Goal: Task Accomplishment & Management: Manage account settings

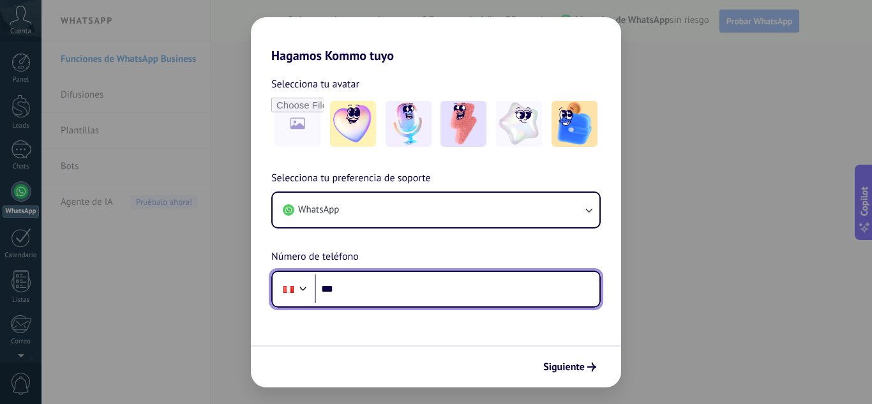
click at [397, 293] on input "***" at bounding box center [457, 289] width 285 height 29
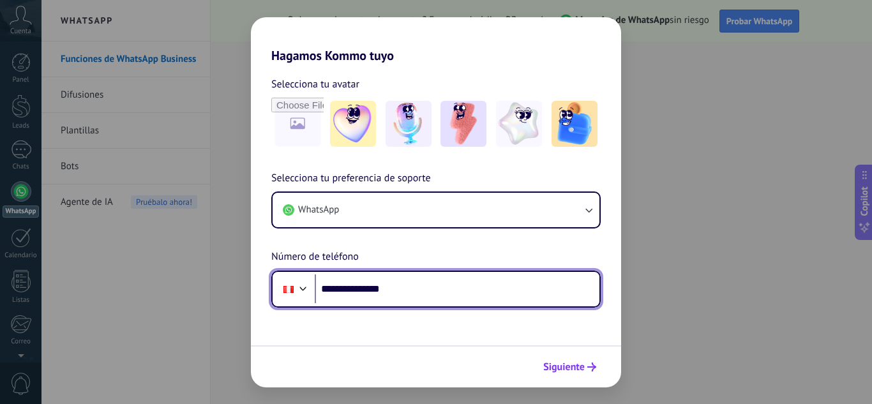
type input "**********"
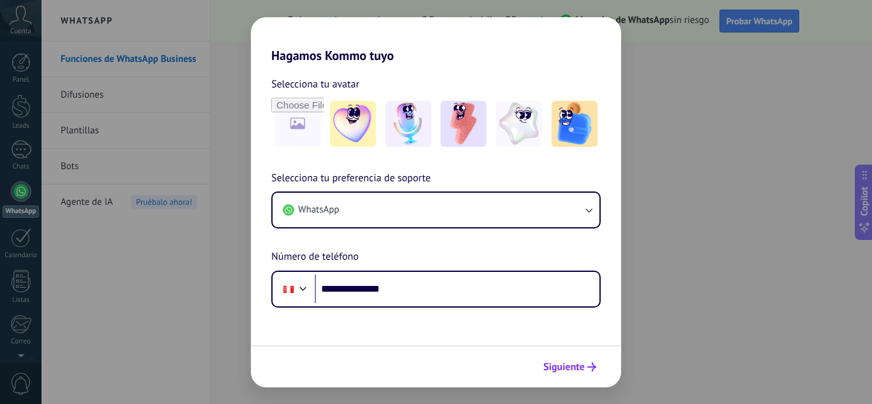
click at [564, 370] on span "Siguiente" at bounding box center [564, 367] width 42 height 9
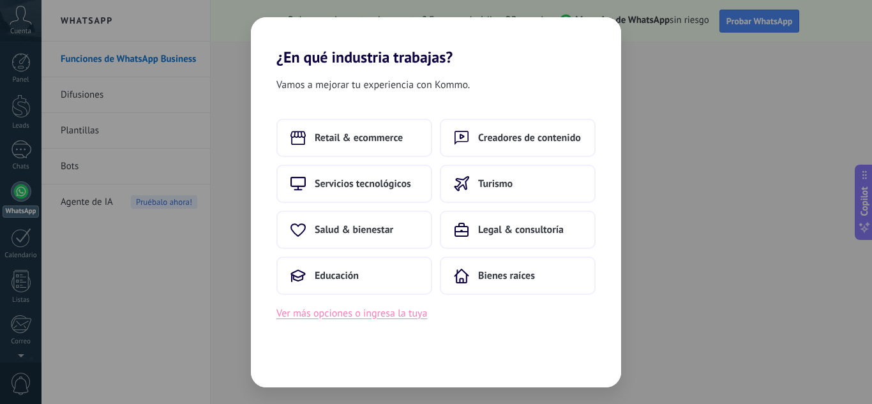
click at [395, 318] on button "Ver más opciones o ingresa la tuya" at bounding box center [352, 313] width 151 height 17
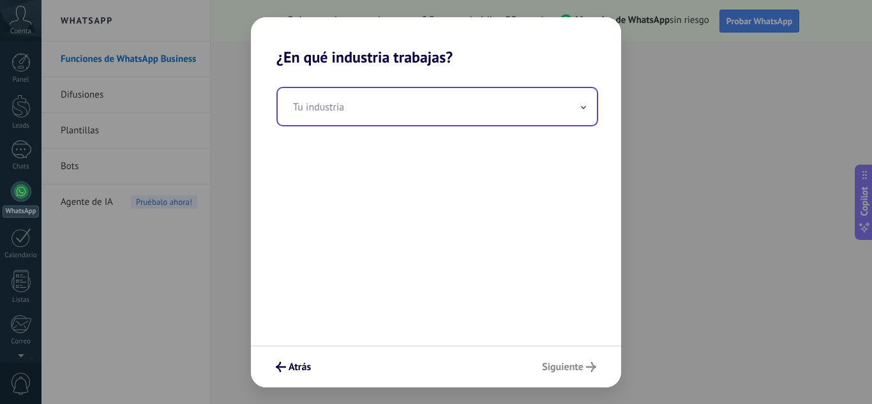
click at [392, 109] on input "text" at bounding box center [437, 106] width 319 height 37
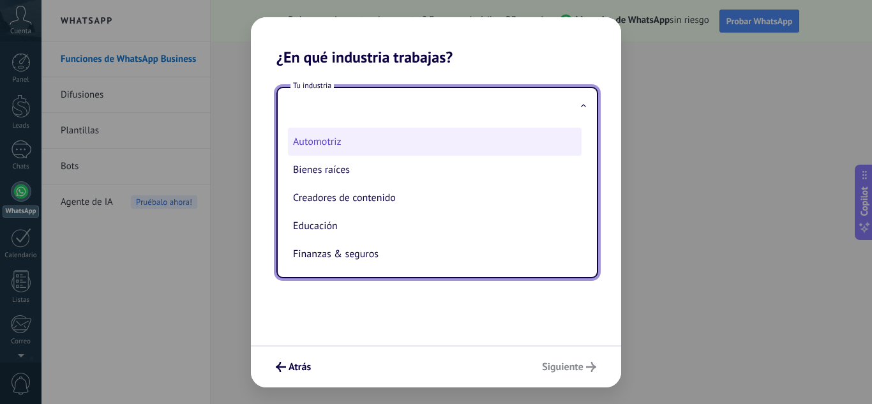
click at [354, 134] on li "Automotriz" at bounding box center [435, 142] width 294 height 28
type input "**********"
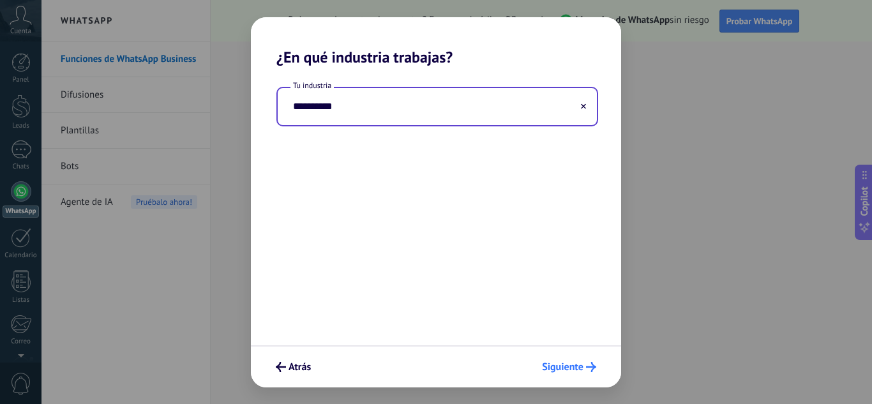
click at [570, 360] on button "Siguiente" at bounding box center [569, 367] width 66 height 22
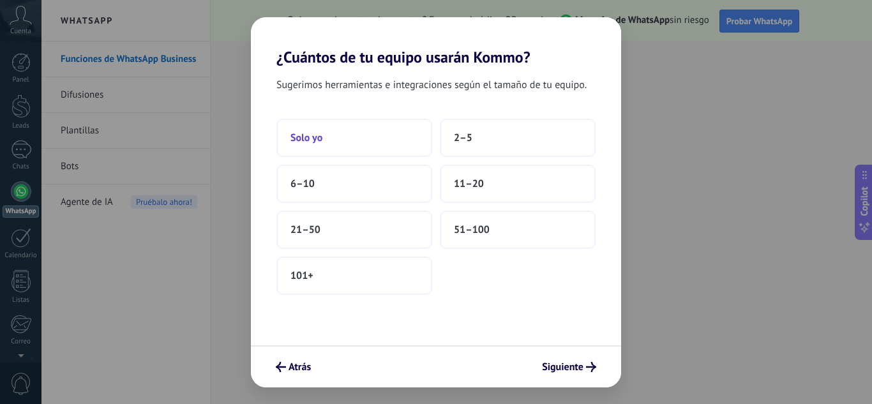
click at [351, 138] on button "Solo yo" at bounding box center [355, 138] width 156 height 38
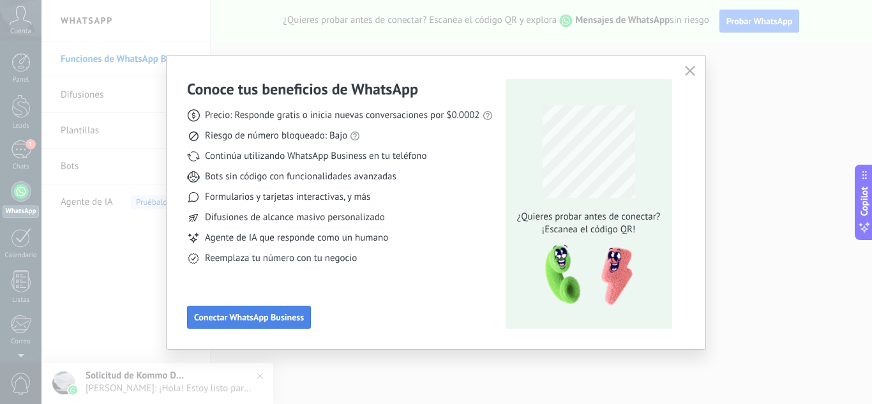
click at [295, 322] on span "Conectar WhatsApp Business" at bounding box center [249, 317] width 110 height 9
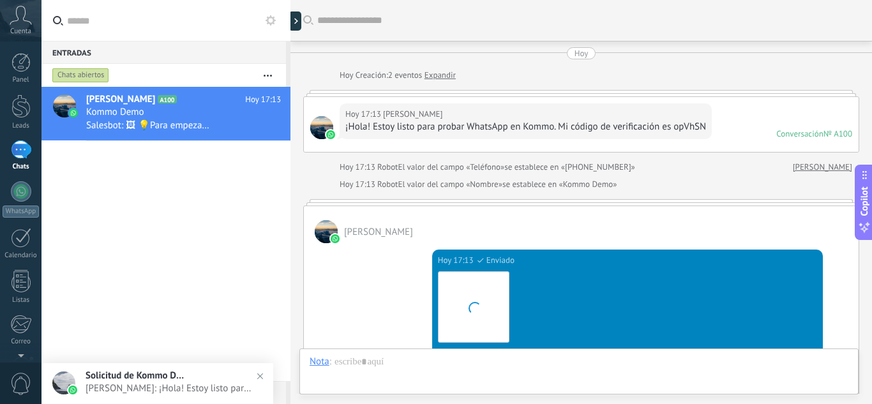
scroll to position [455, 0]
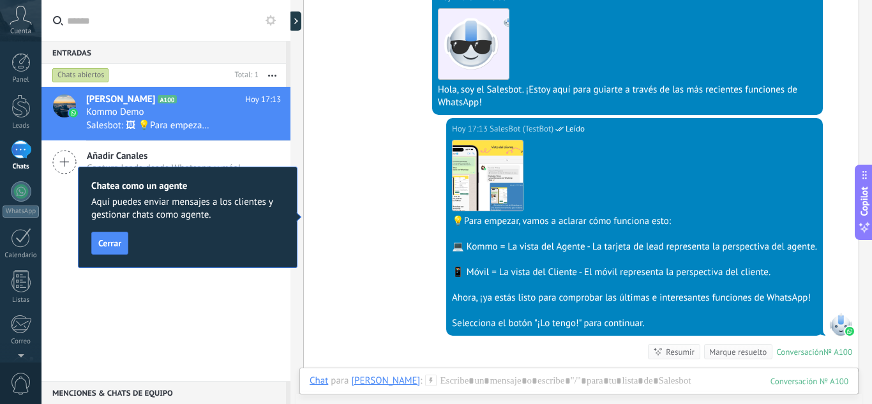
scroll to position [455, 0]
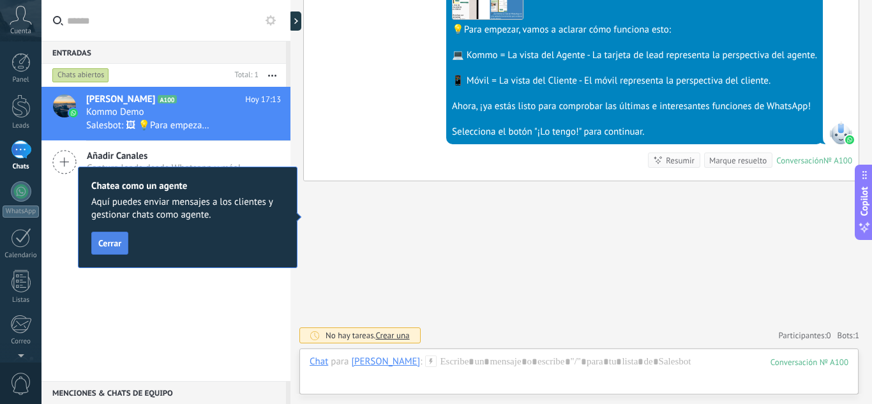
click at [100, 245] on span "Cerrar" at bounding box center [109, 243] width 23 height 9
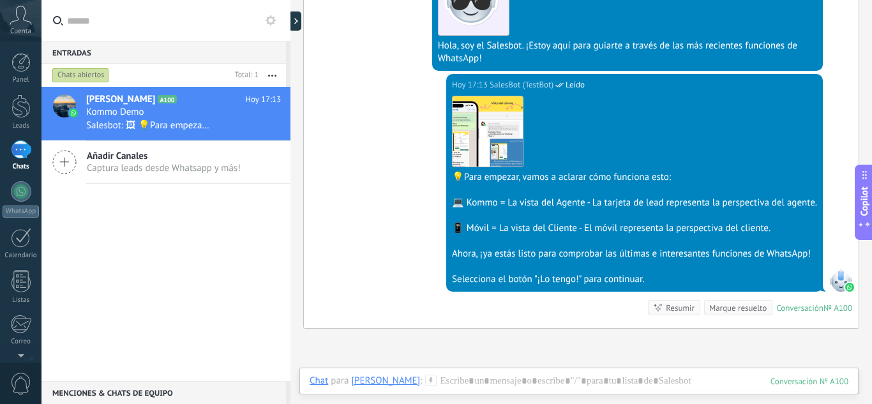
scroll to position [327, 0]
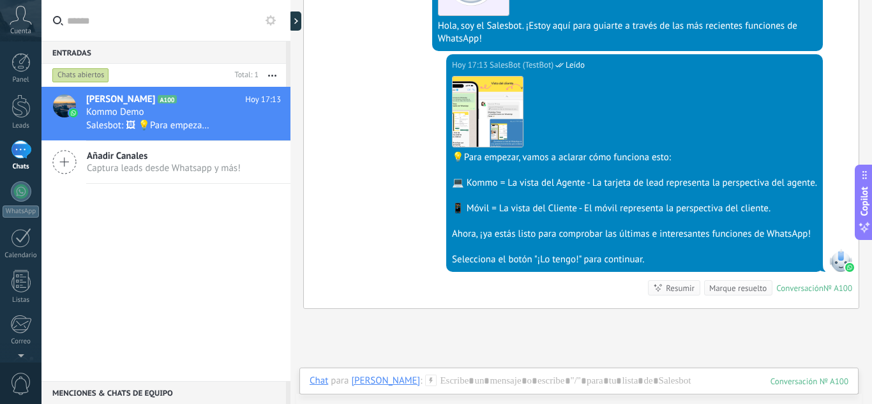
click at [146, 151] on span "Añadir Canales" at bounding box center [164, 156] width 154 height 12
click at [150, 160] on span "Añadir Canales" at bounding box center [164, 156] width 154 height 12
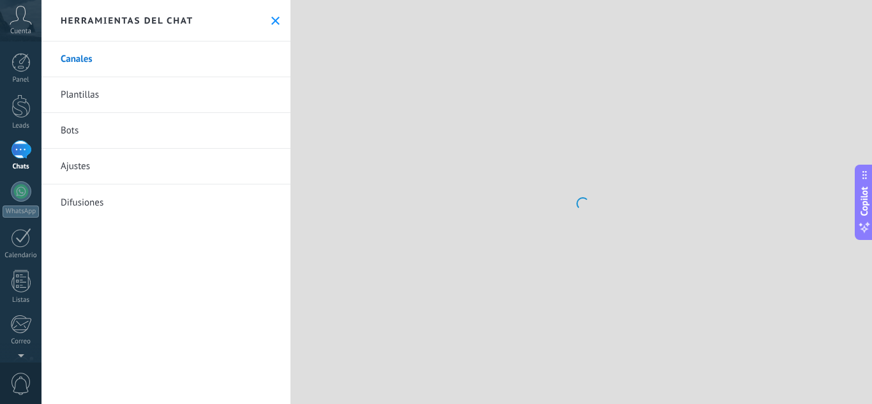
click at [148, 128] on link "Bots" at bounding box center [166, 131] width 249 height 36
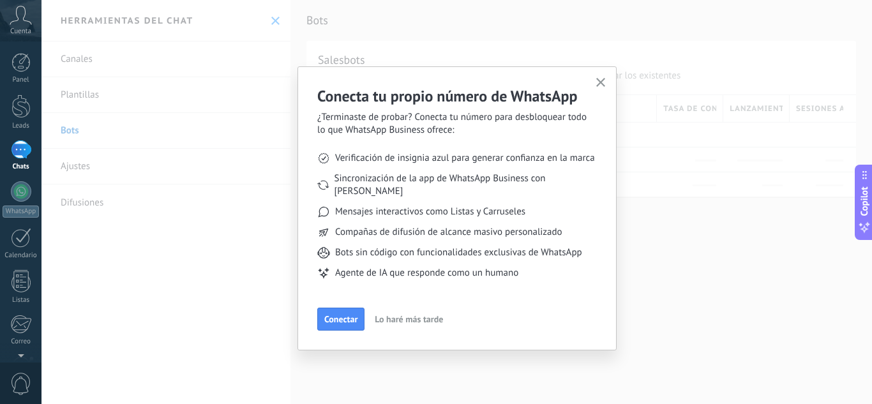
click at [273, 19] on div "Conecta tu propio número de WhatsApp ¿Terminaste de probar? Conecta tu número p…" at bounding box center [457, 202] width 831 height 404
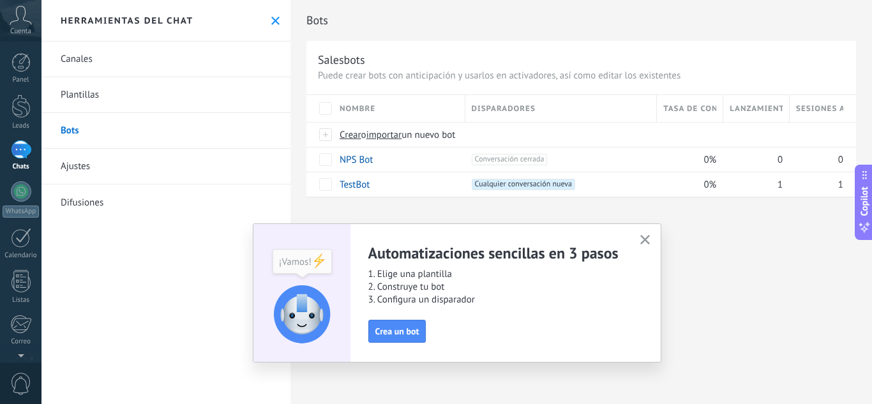
click at [273, 19] on use at bounding box center [275, 21] width 8 height 8
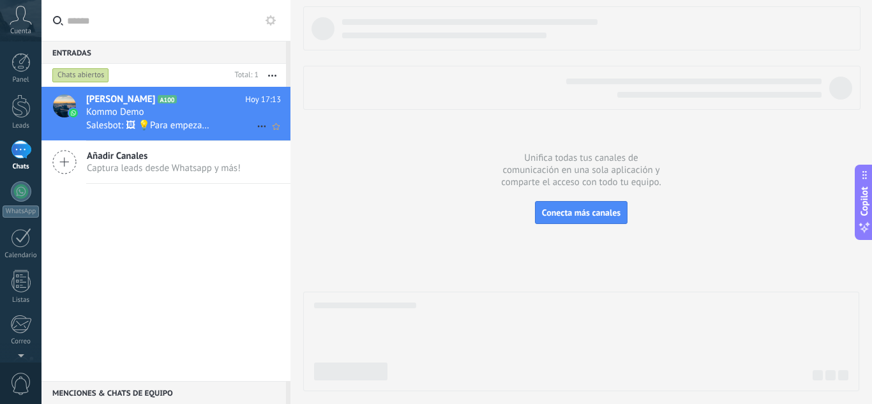
click at [207, 125] on h3 "Salesbot: 🖼 💡Para empezar, vamos a aclarar cómo funciona esto: 💻 Kommo = La vis…" at bounding box center [151, 125] width 131 height 13
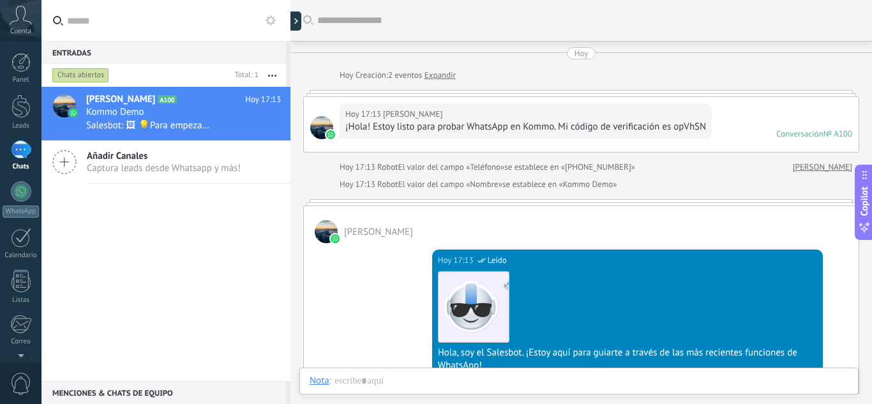
scroll to position [307, 0]
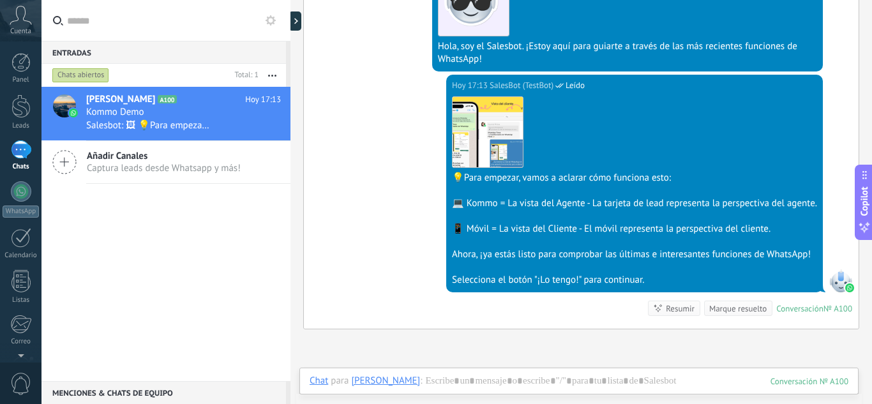
click at [291, 29] on div at bounding box center [291, 202] width 0 height 404
click at [291, 24] on div at bounding box center [291, 202] width 0 height 404
click at [298, 24] on icon at bounding box center [296, 21] width 4 height 6
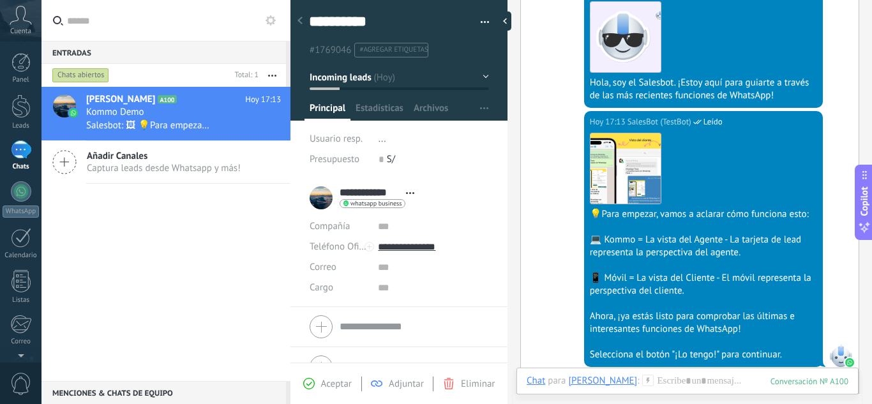
scroll to position [25, 0]
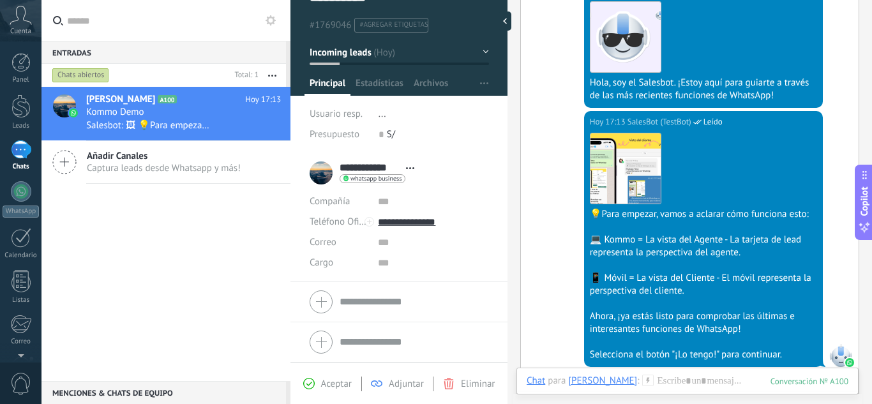
click at [332, 388] on span "Aceptar" at bounding box center [336, 384] width 31 height 12
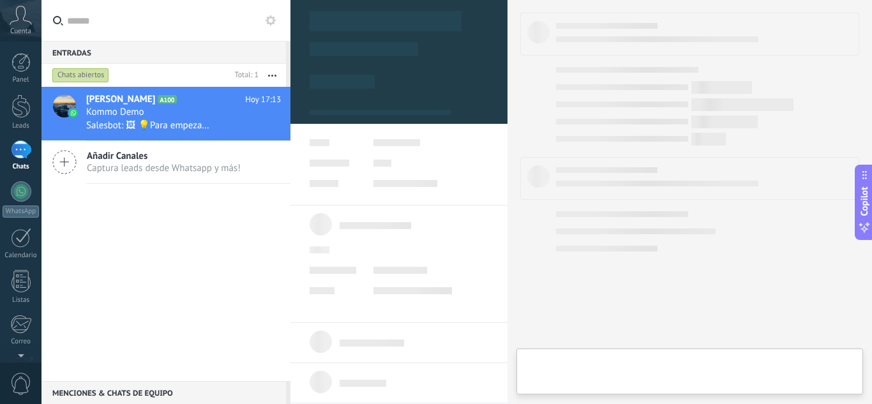
type textarea "**********"
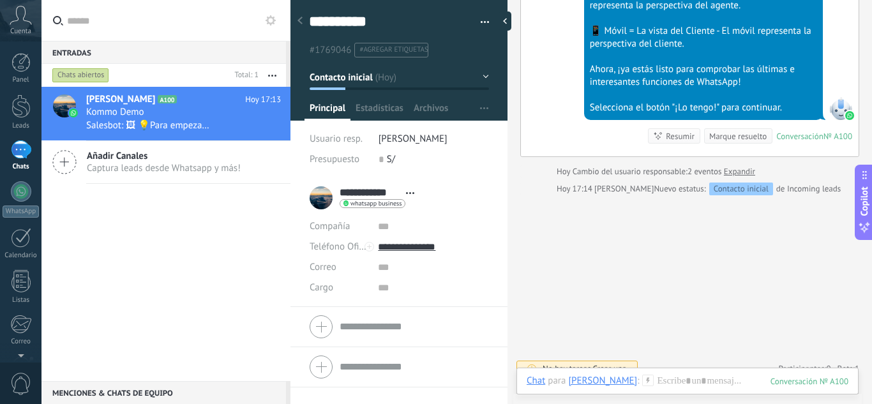
scroll to position [568, 0]
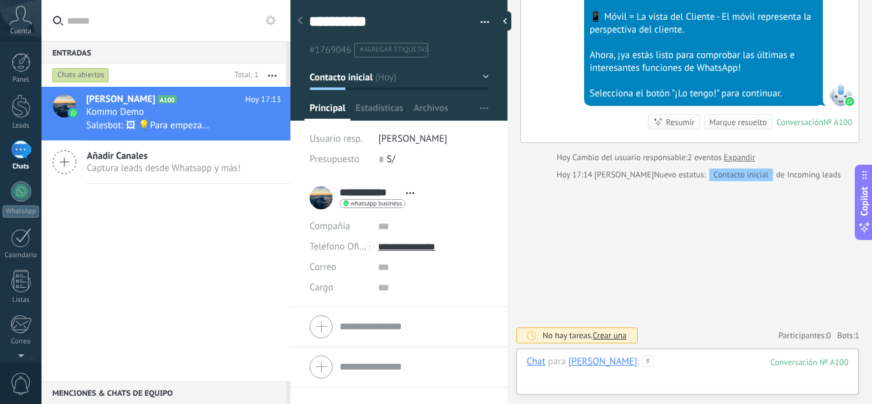
click at [734, 377] on div at bounding box center [688, 375] width 322 height 38
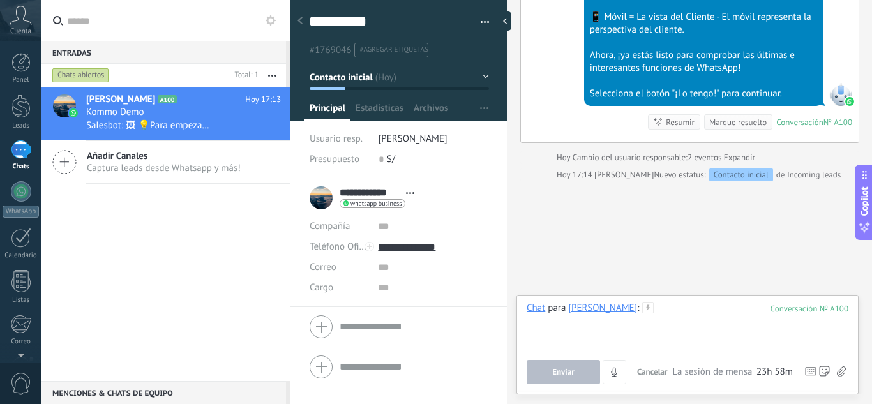
click at [568, 338] on div at bounding box center [688, 326] width 322 height 49
click at [584, 369] on button "Enviar" at bounding box center [563, 372] width 73 height 24
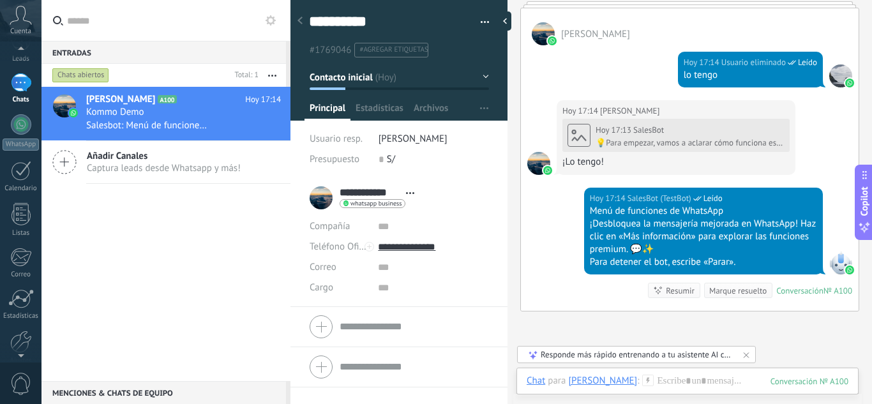
scroll to position [54, 0]
click at [19, 39] on div "Cuenta" at bounding box center [21, 21] width 42 height 42
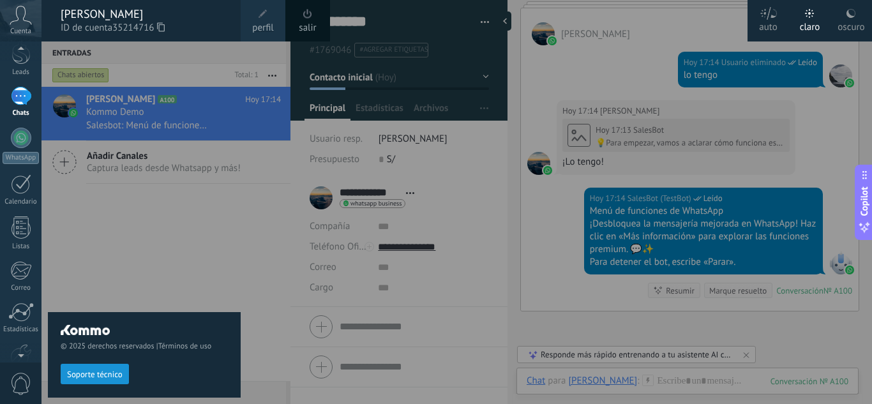
click at [267, 20] on span at bounding box center [263, 14] width 14 height 14
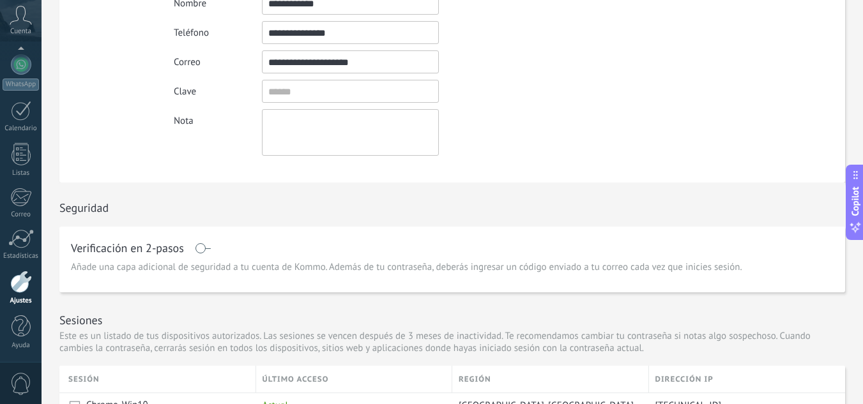
scroll to position [64, 0]
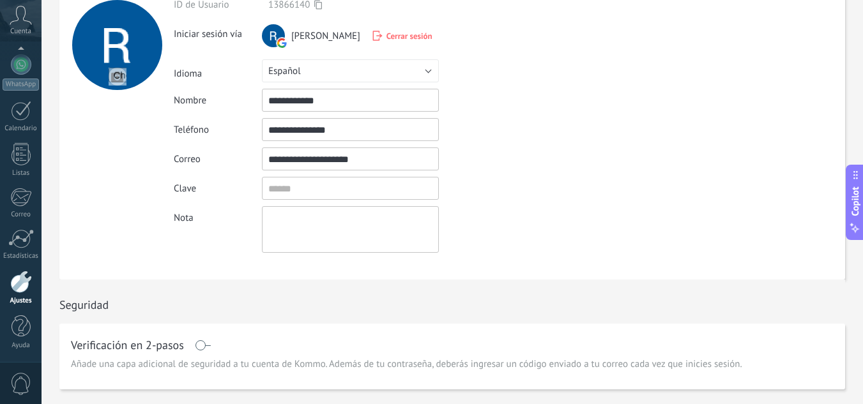
click at [386, 38] on span "Cerrar sesión" at bounding box center [409, 36] width 46 height 11
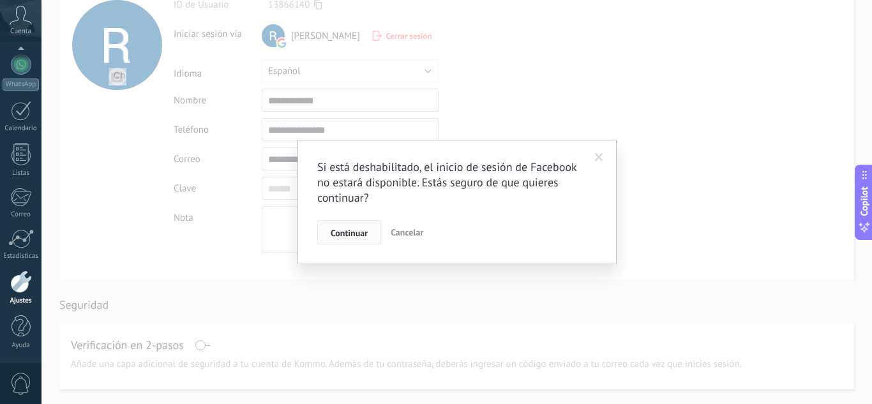
click at [356, 233] on span "Continuar" at bounding box center [349, 233] width 37 height 9
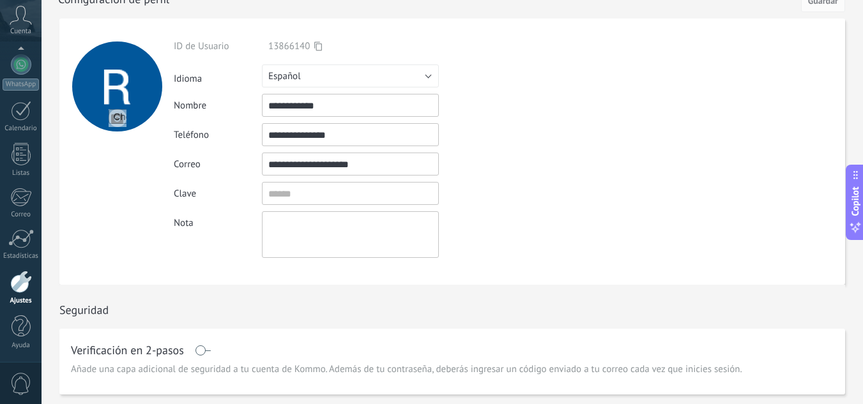
scroll to position [0, 0]
